Goal: Check status

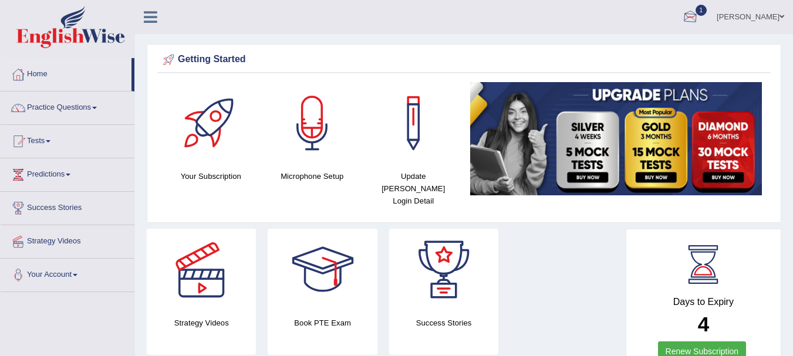
click at [689, 16] on div at bounding box center [690, 18] width 18 height 18
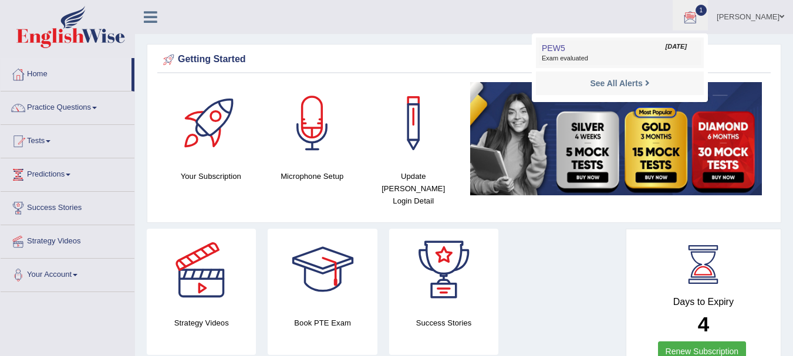
click at [567, 53] on link "PEW5 [DATE] Exam evaluated" at bounding box center [620, 52] width 162 height 25
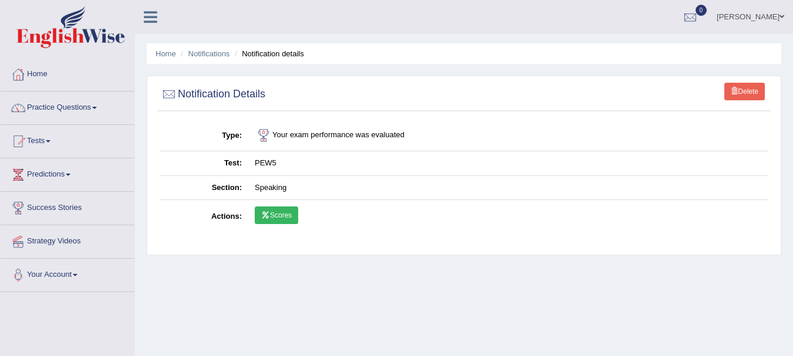
click at [277, 215] on link "Scores" at bounding box center [276, 216] width 43 height 18
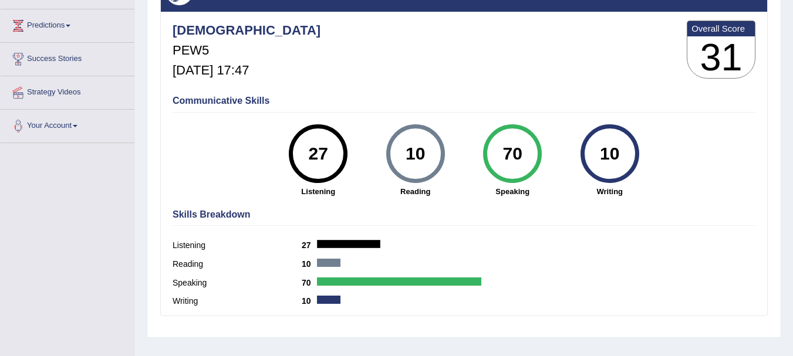
scroll to position [148, 0]
